Goal: Check status: Check status

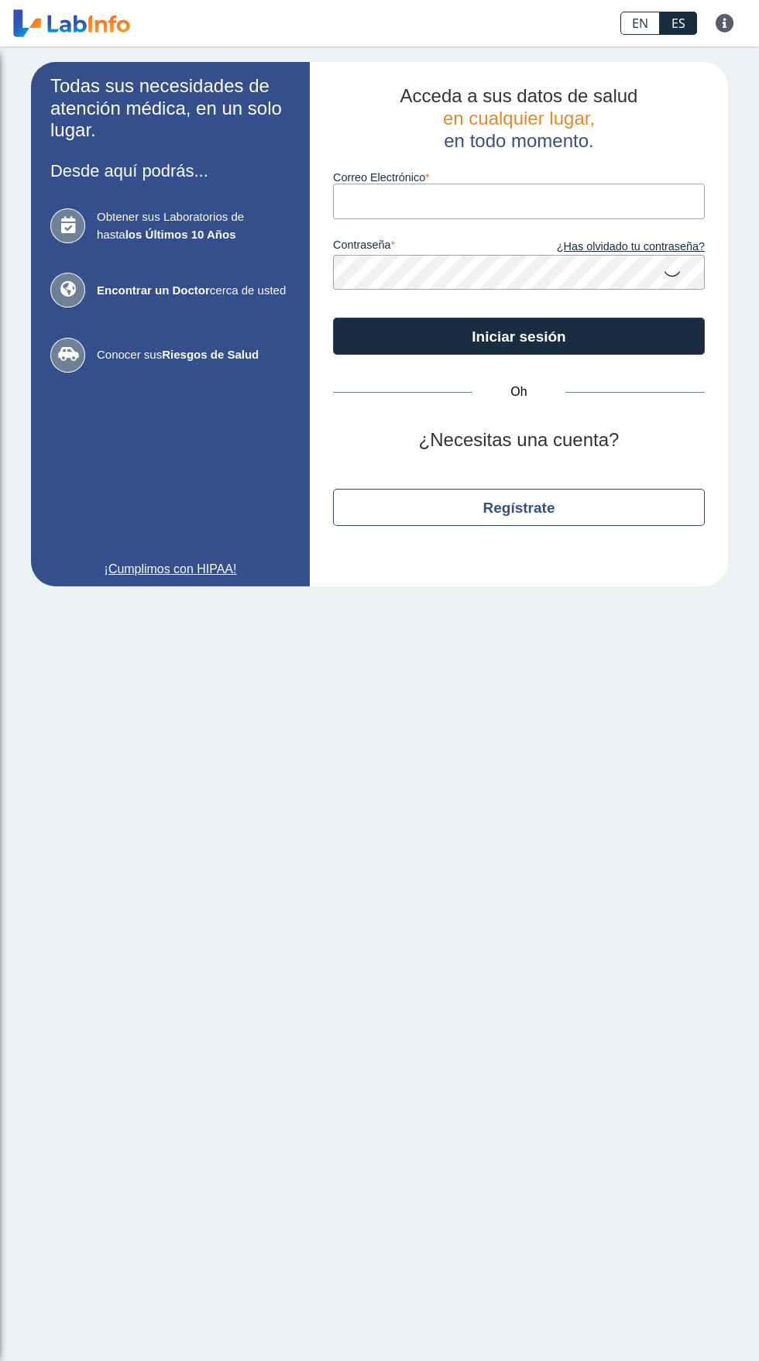
click at [589, 201] on input "Correo Electrónico" at bounding box center [519, 201] width 372 height 35
type input "yolandasantana11@gmail.com"
click at [333, 318] on button "Iniciar sesión" at bounding box center [519, 336] width 372 height 37
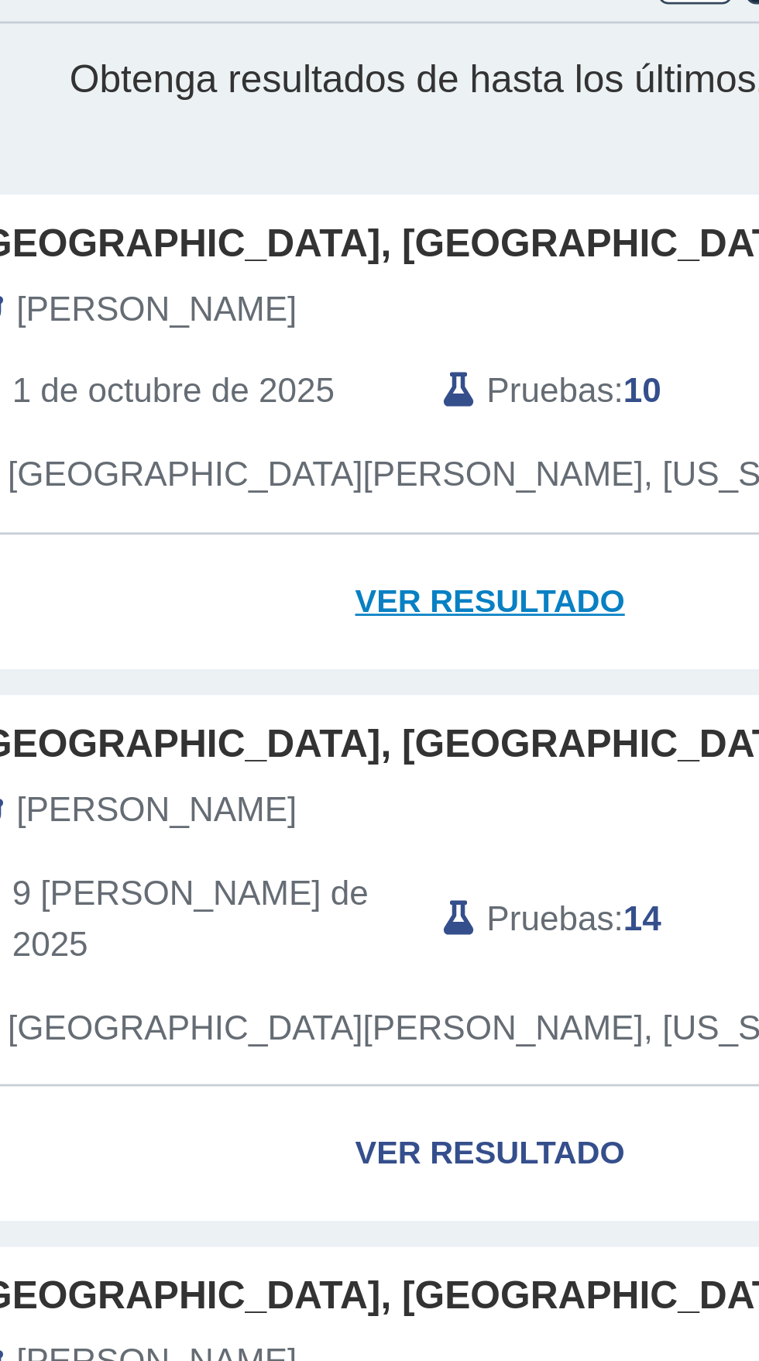
click at [244, 326] on link "Ver resultado" at bounding box center [224, 315] width 401 height 49
click at [239, 315] on font "Ver resultado" at bounding box center [224, 314] width 98 height 13
click at [241, 307] on link "Ver resultado" at bounding box center [224, 315] width 401 height 49
click at [233, 325] on link "Ver resultado" at bounding box center [224, 315] width 401 height 49
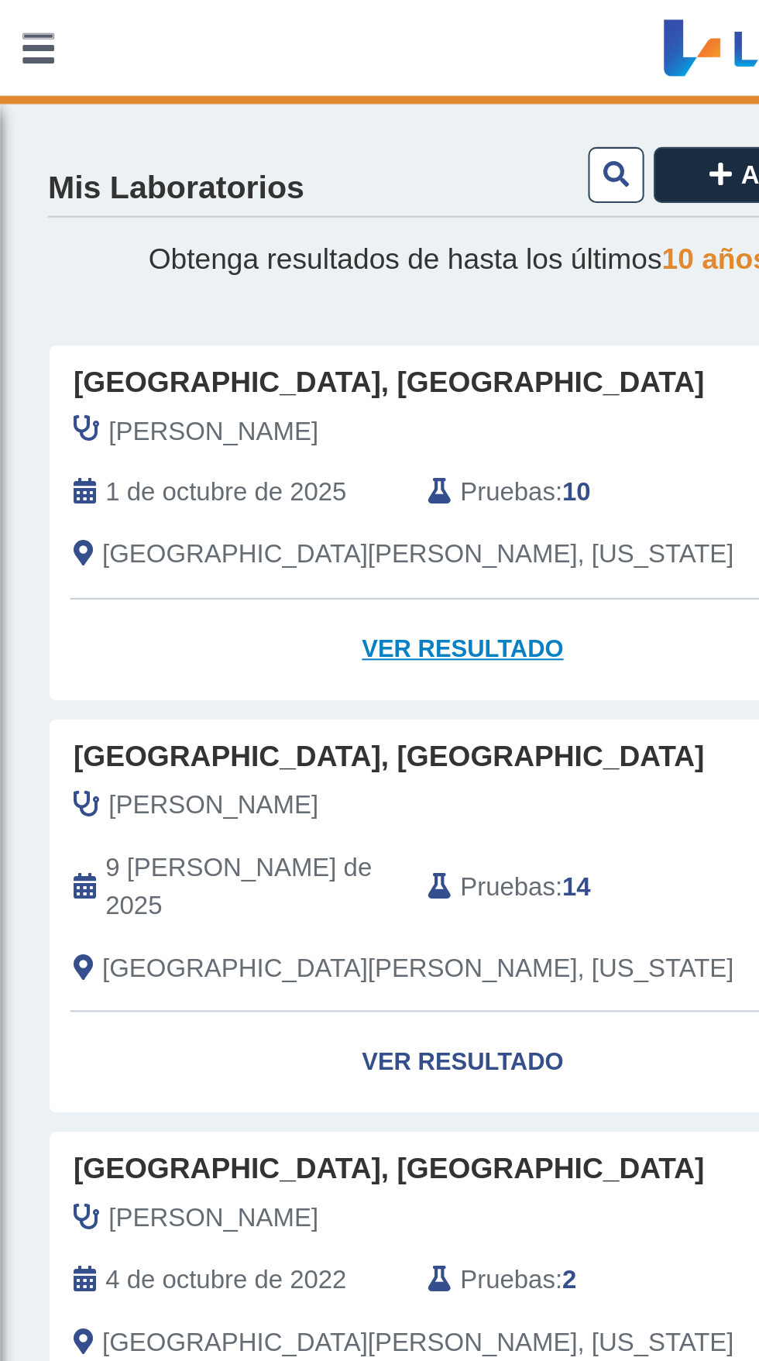
click at [265, 325] on link "Ver resultado" at bounding box center [224, 315] width 401 height 49
click at [237, 319] on font "Ver resultado" at bounding box center [224, 314] width 98 height 13
click at [244, 317] on font "Ver resultado" at bounding box center [224, 314] width 98 height 13
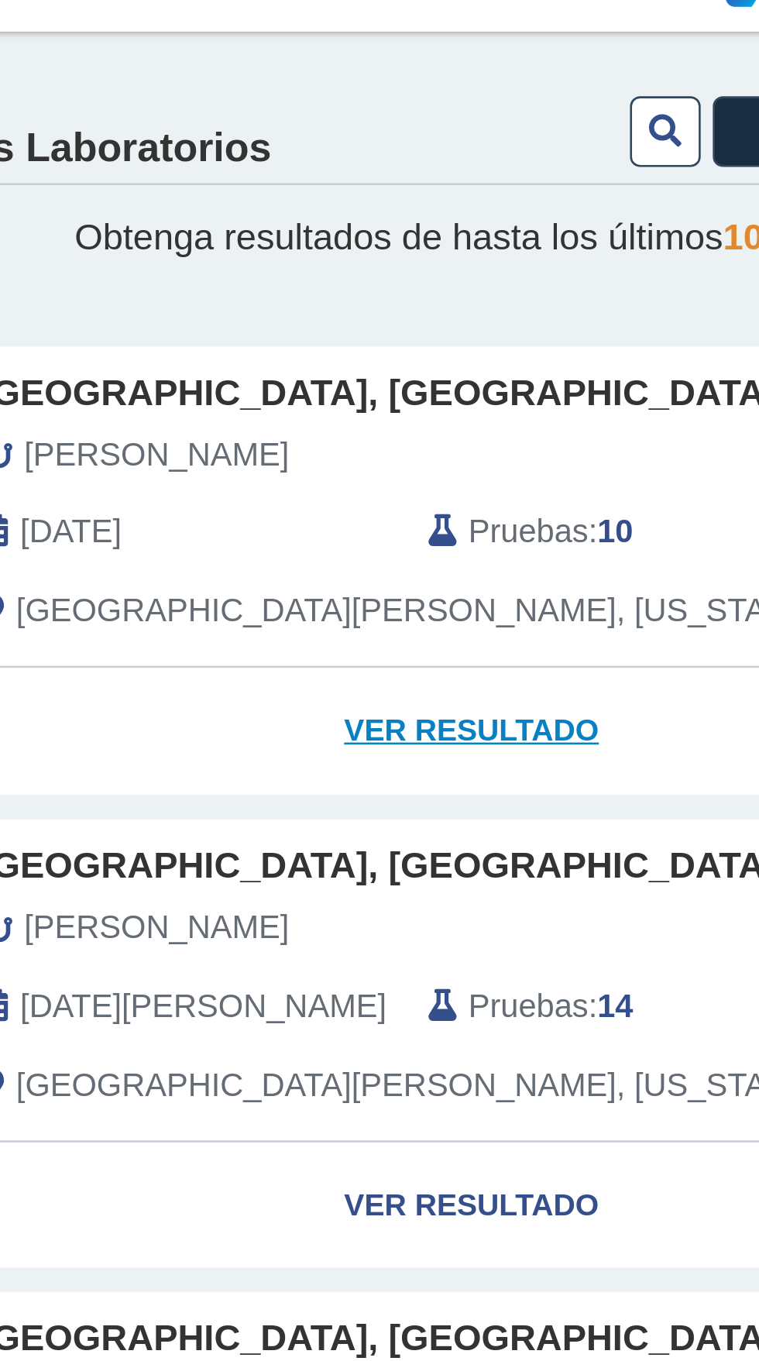
click at [254, 322] on link "Ver resultado" at bounding box center [224, 315] width 401 height 49
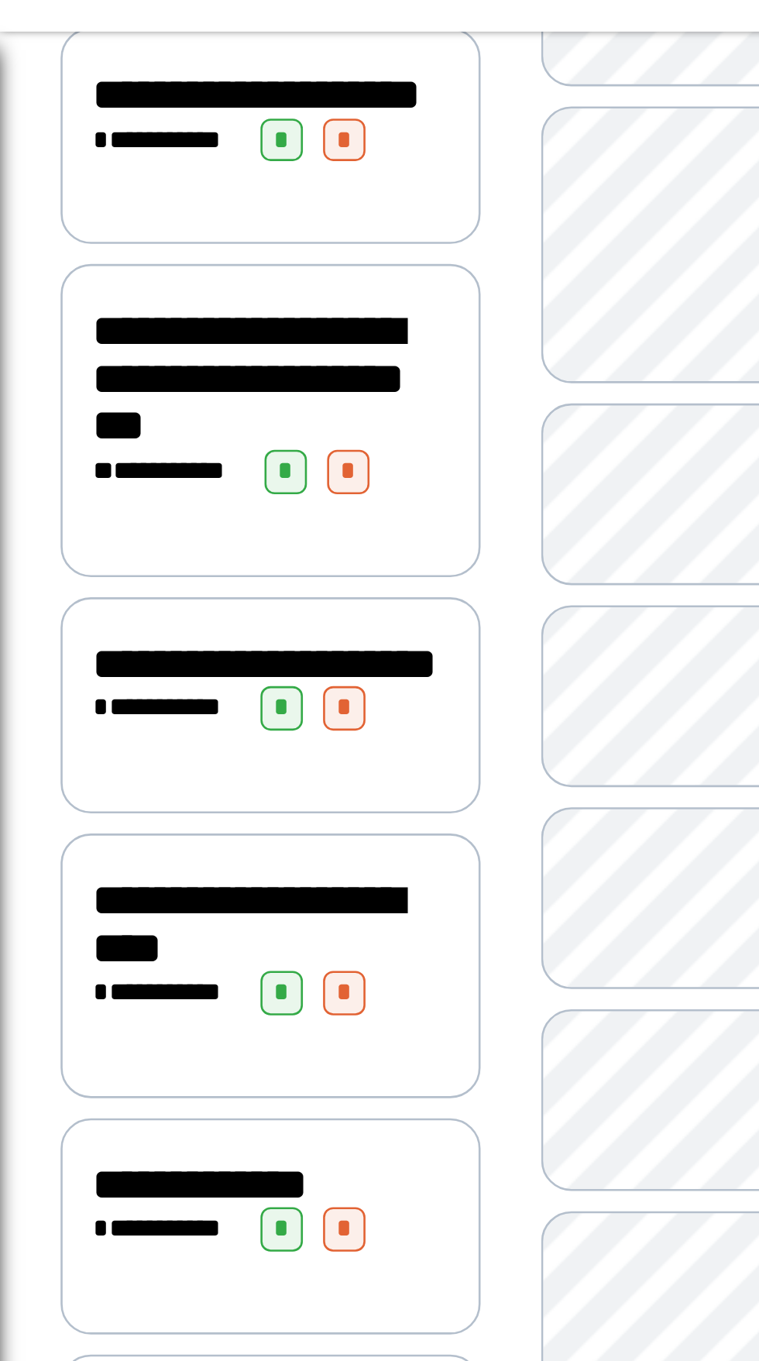
scroll to position [288, 0]
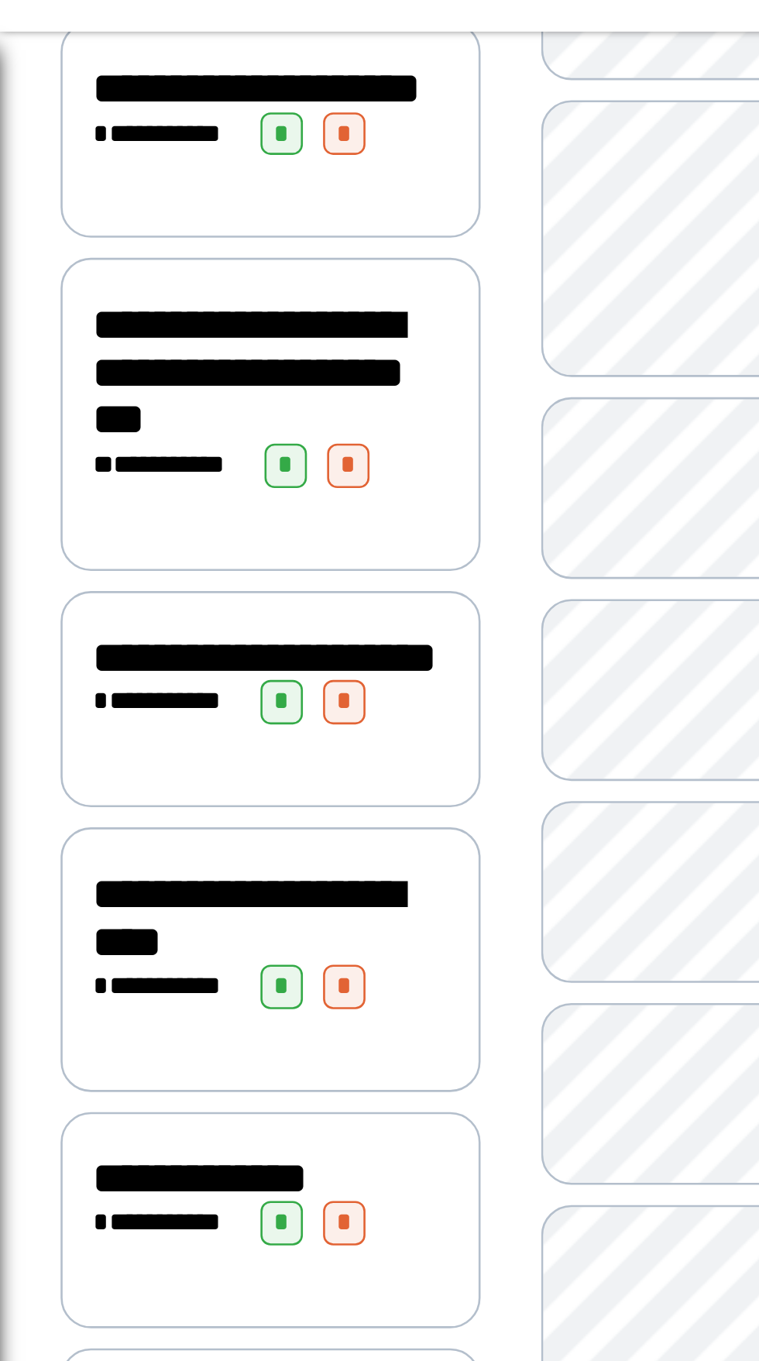
click at [94, 344] on div "**********" at bounding box center [103, 302] width 161 height 83
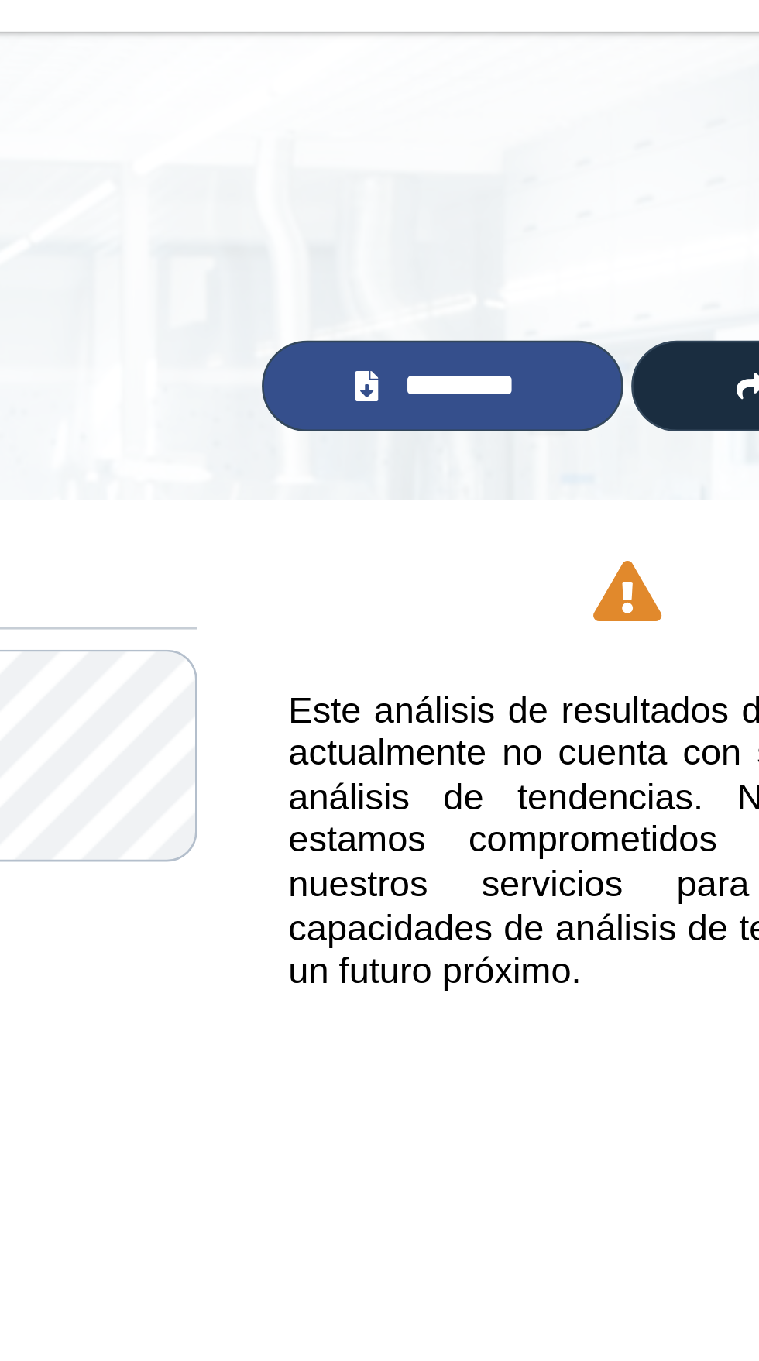
click at [543, 187] on font "*********" at bounding box center [530, 182] width 42 height 12
